Goal: Task Accomplishment & Management: Complete application form

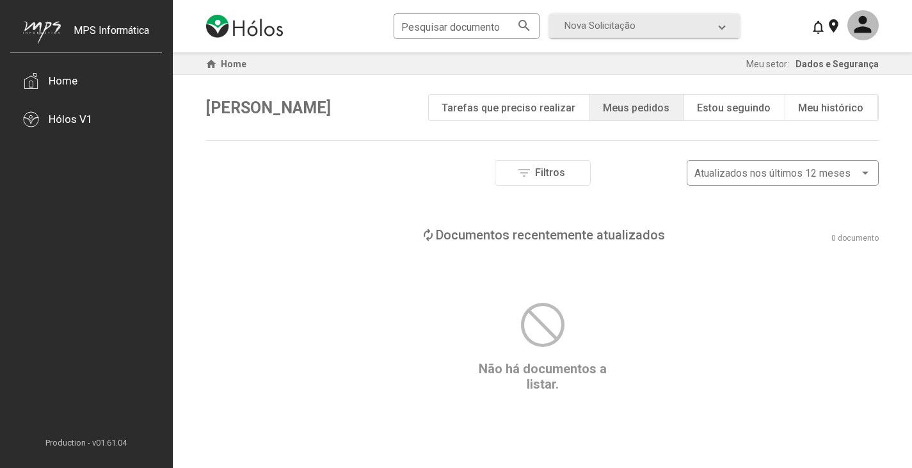
click at [641, 113] on div "Meus pedidos" at bounding box center [636, 108] width 67 height 12
click at [617, 26] on span "Nova Solicitação" at bounding box center [599, 26] width 71 height 12
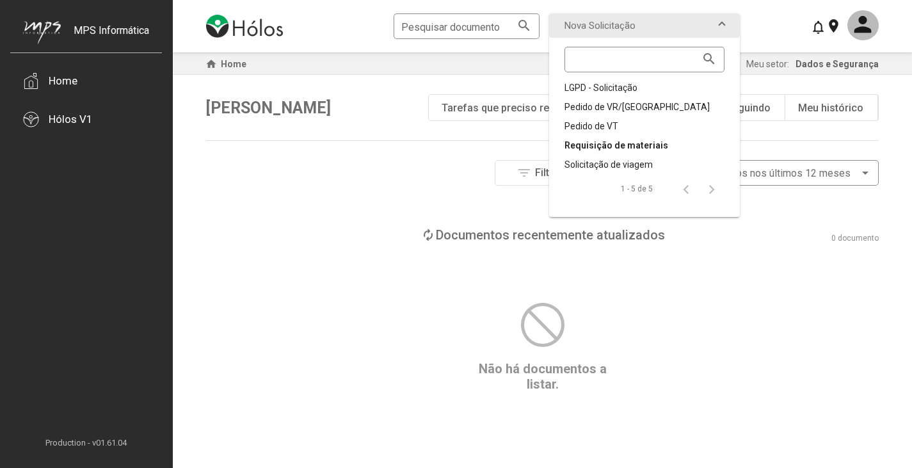
click at [607, 142] on div "Requisição de materiais" at bounding box center [644, 145] width 160 height 13
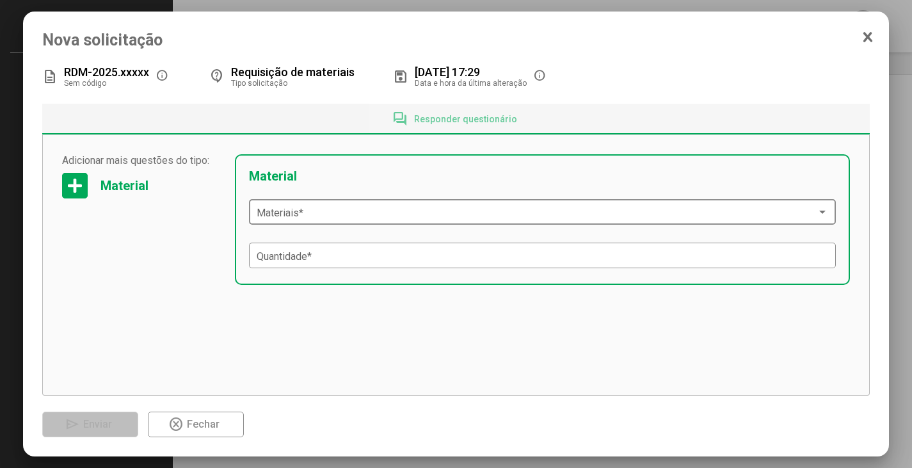
click at [358, 218] on span at bounding box center [537, 213] width 561 height 12
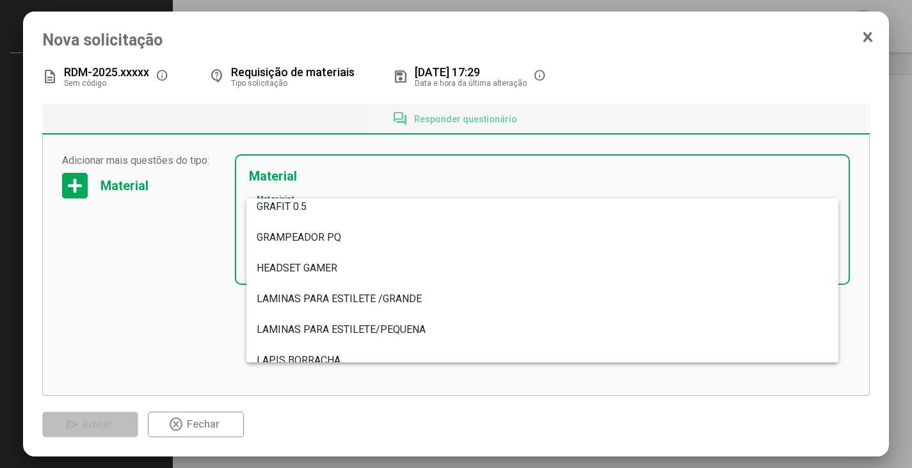
scroll to position [3455, 0]
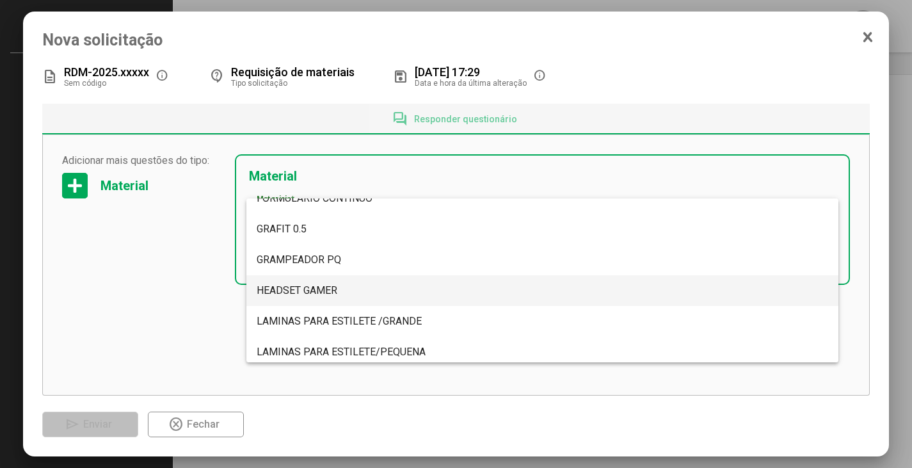
click at [333, 287] on span "HEADSET GAMER" at bounding box center [297, 290] width 81 height 12
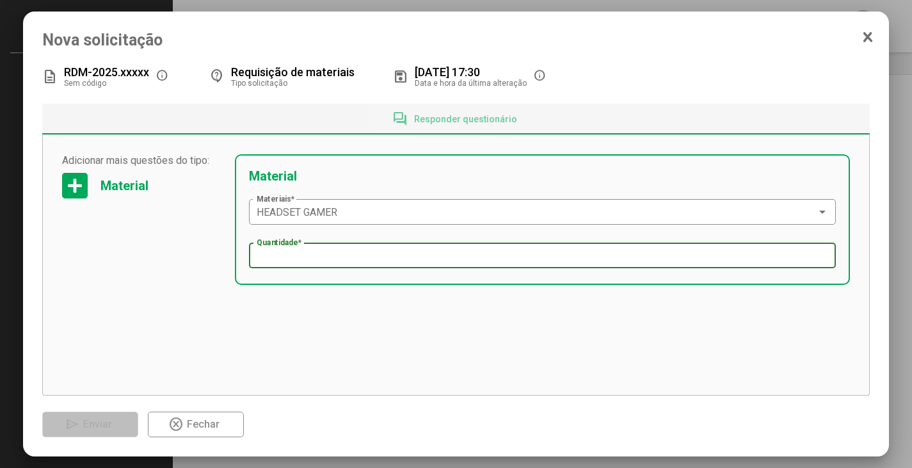
click at [329, 257] on input "Quantidade *" at bounding box center [543, 256] width 572 height 12
type input "*"
click at [332, 358] on div "Adicionar mais questões do tipo: Material Adicionar mais questões do tipo: Mate…" at bounding box center [456, 265] width 828 height 260
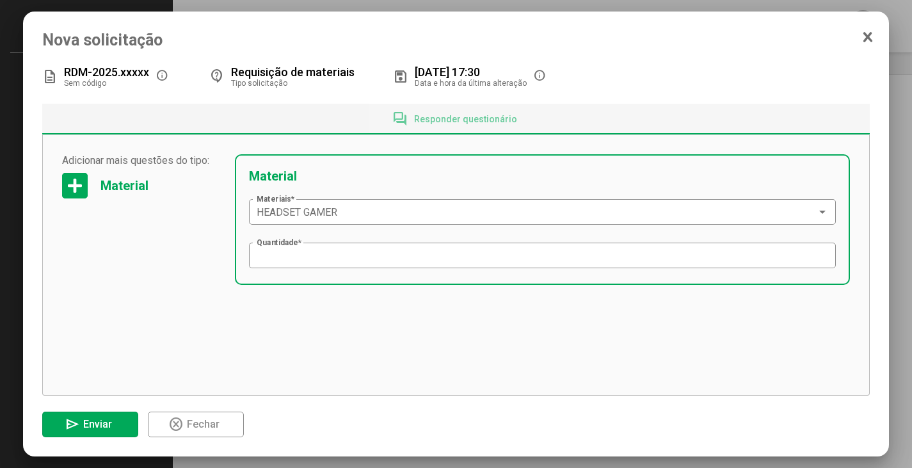
click at [88, 421] on span "Enviar" at bounding box center [97, 424] width 29 height 12
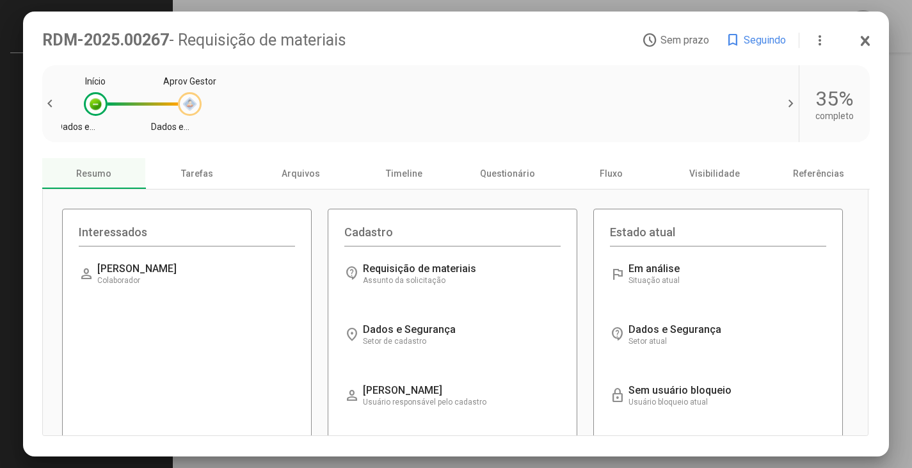
click at [192, 108] on div at bounding box center [189, 103] width 13 height 13
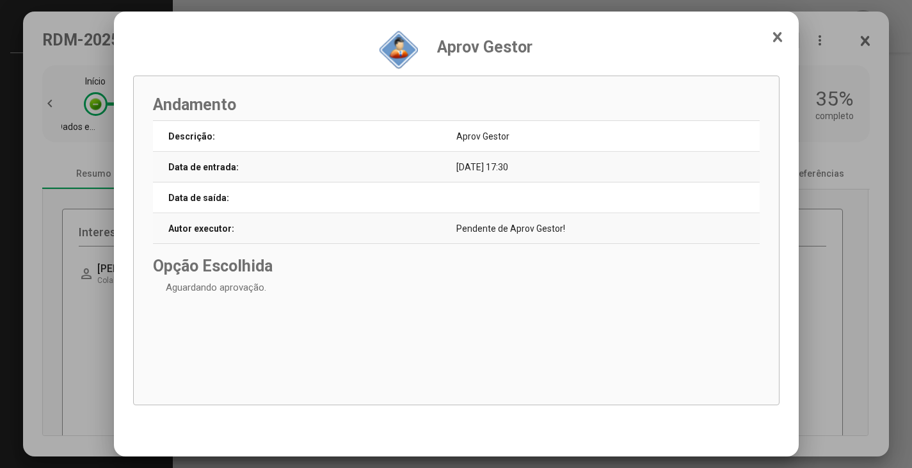
click at [774, 36] on icon at bounding box center [777, 37] width 10 height 13
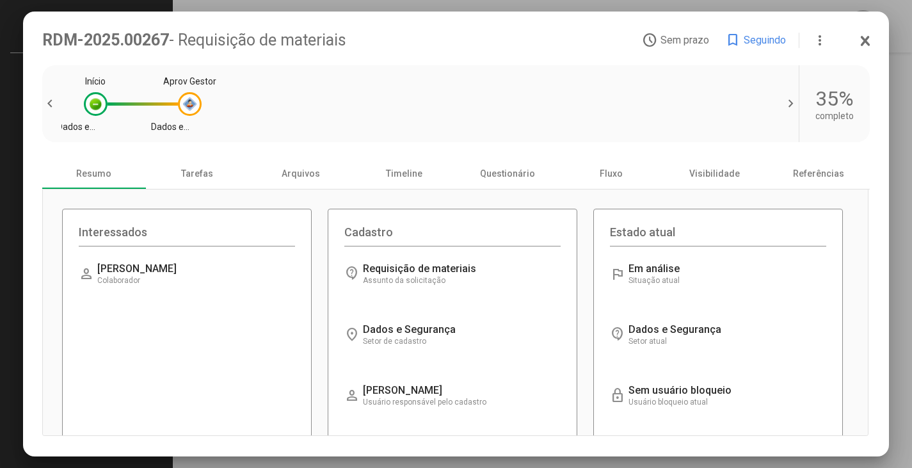
click at [863, 40] on icon at bounding box center [865, 41] width 10 height 13
